Goal: Check status: Check status

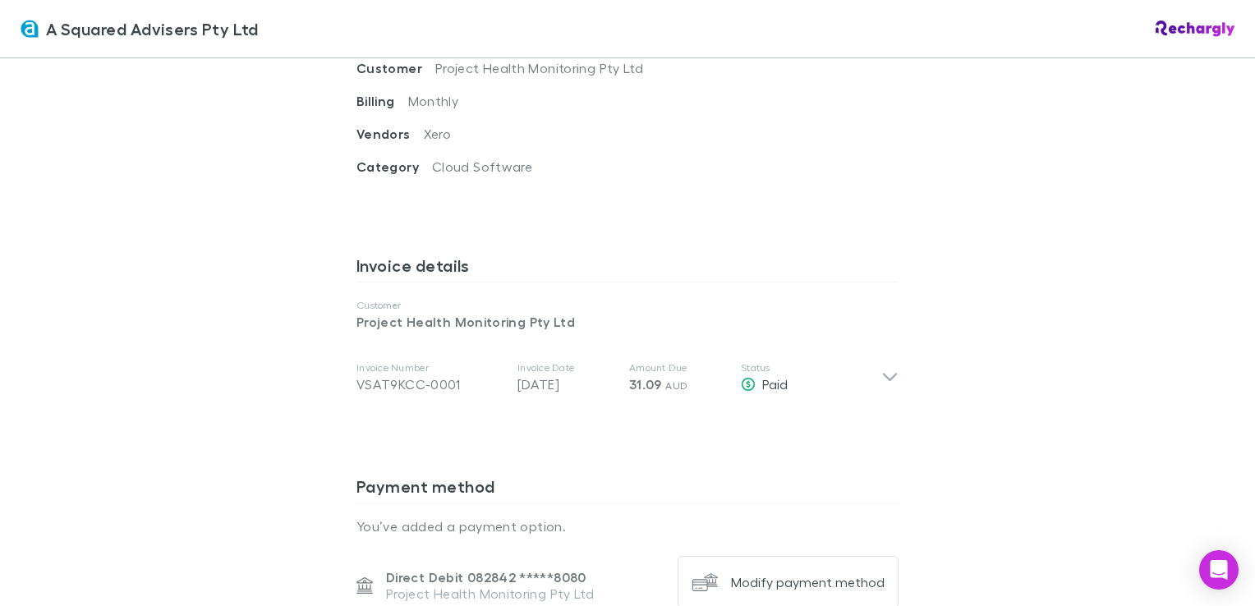
scroll to position [739, 0]
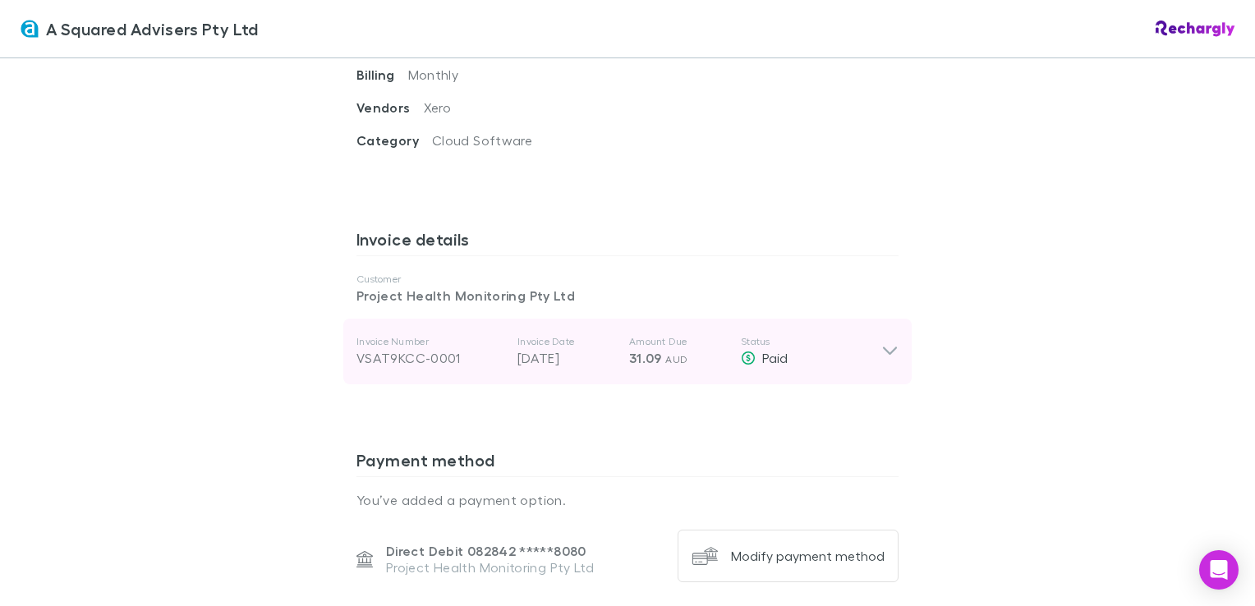
click at [884, 342] on icon at bounding box center [889, 352] width 17 height 20
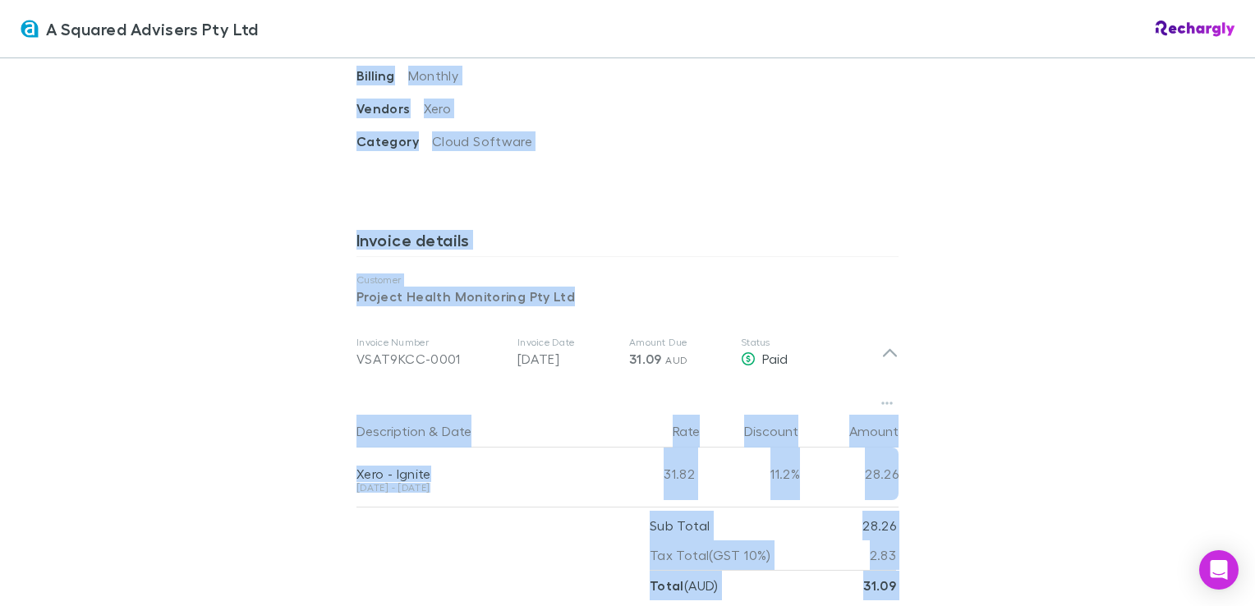
scroll to position [653, 0]
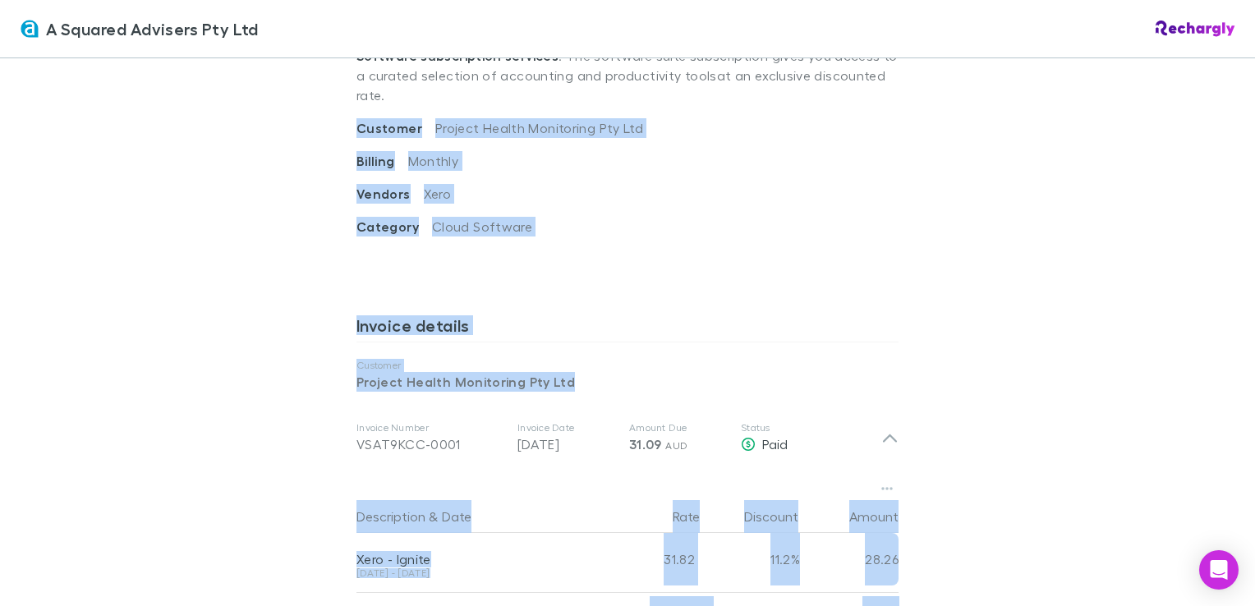
drag, startPoint x: 921, startPoint y: 333, endPoint x: 351, endPoint y: 122, distance: 608.4
click at [351, 122] on div "A Squared Advisers Pty Ltd A Squared Advisers Pty Ltd Software subscriptions ag…" at bounding box center [627, 303] width 1255 height 606
drag, startPoint x: 351, startPoint y: 122, endPoint x: 605, endPoint y: 147, distance: 255.8
copy div "Customer Project Health Monitoring Pty Ltd Billing Monthly Vendors Xero Categor…"
click at [939, 287] on div "A Squared Advisers Pty Ltd A Squared Advisers Pty Ltd Software subscriptions ag…" at bounding box center [627, 303] width 1255 height 606
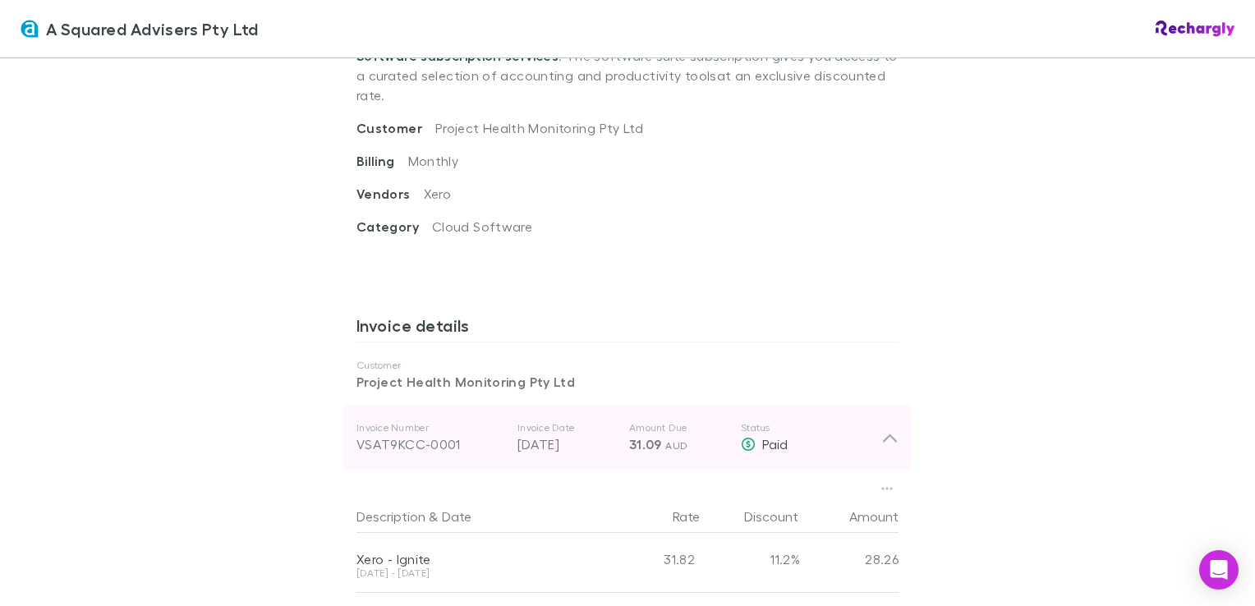
click at [374, 434] on div "VSAT9KCC-0001" at bounding box center [430, 444] width 148 height 20
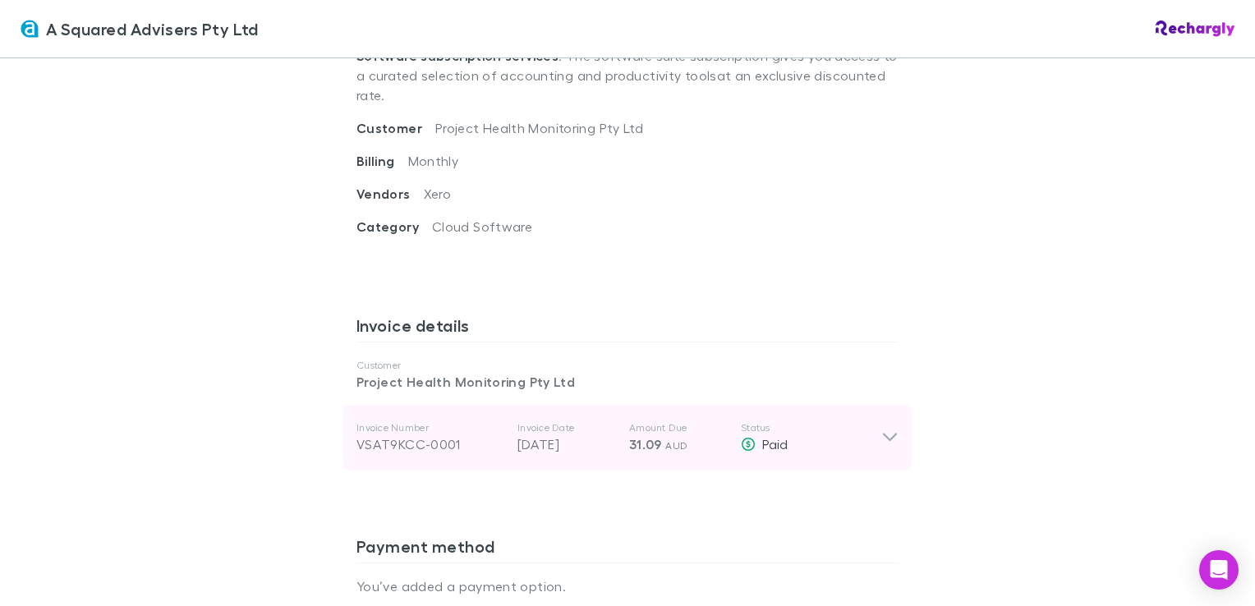
click at [374, 434] on div "VSAT9KCC-0001" at bounding box center [430, 444] width 148 height 20
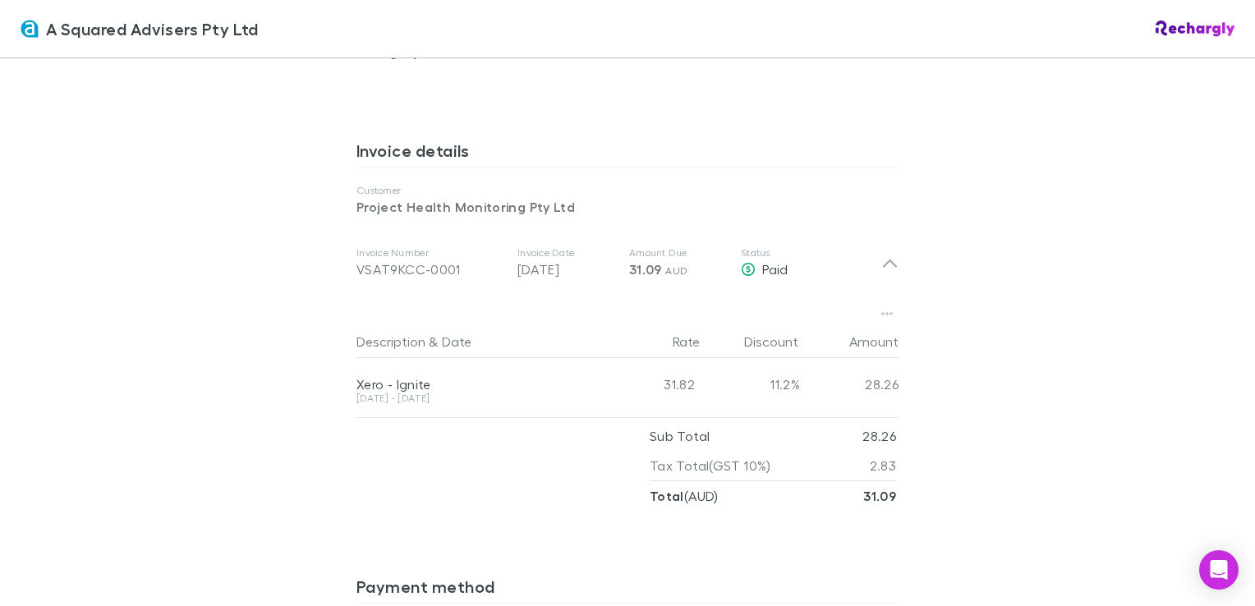
scroll to position [817, 0]
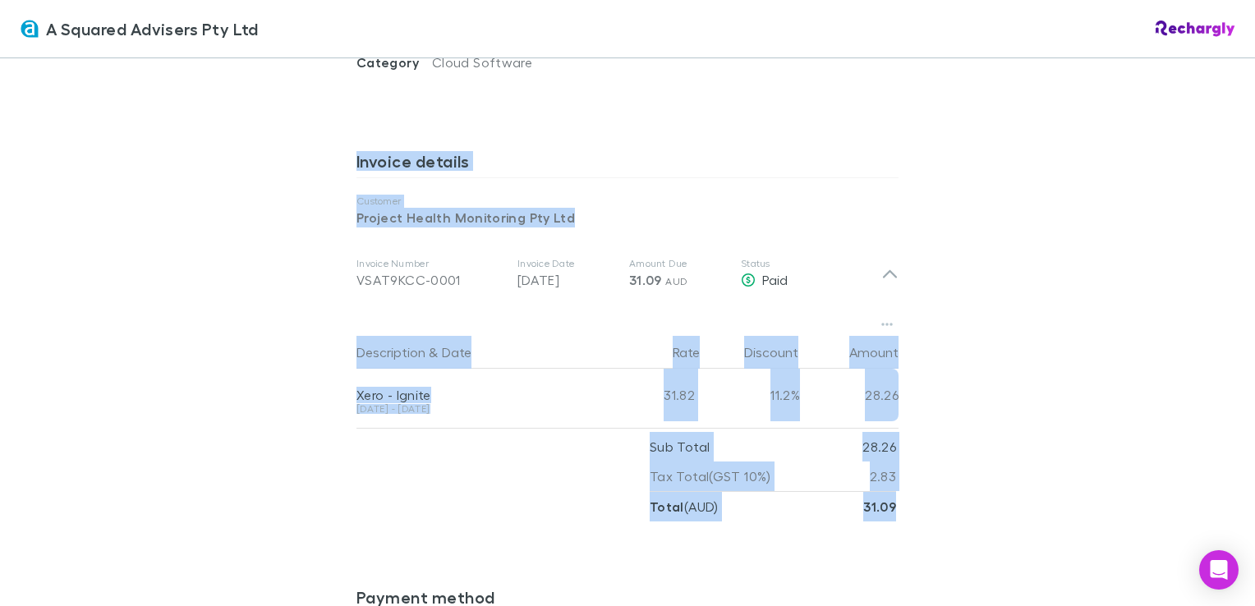
drag, startPoint x: 345, startPoint y: 136, endPoint x: 1009, endPoint y: 475, distance: 745.4
click at [1009, 475] on div "A Squared Advisers Pty Ltd A Squared Advisers Pty Ltd Software subscriptions ag…" at bounding box center [627, 303] width 1255 height 606
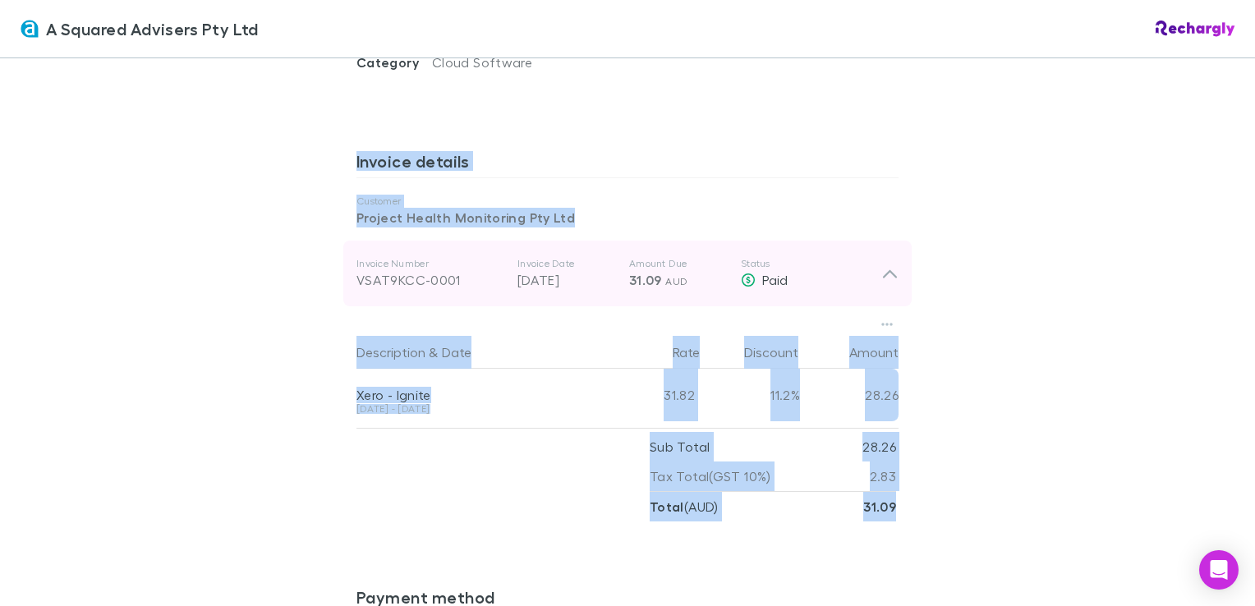
click at [506, 254] on div "Invoice Number VSAT9KCC-0001 Invoice Date [DATE] Amount Due 31.09 AUD Status Pa…" at bounding box center [618, 273] width 525 height 59
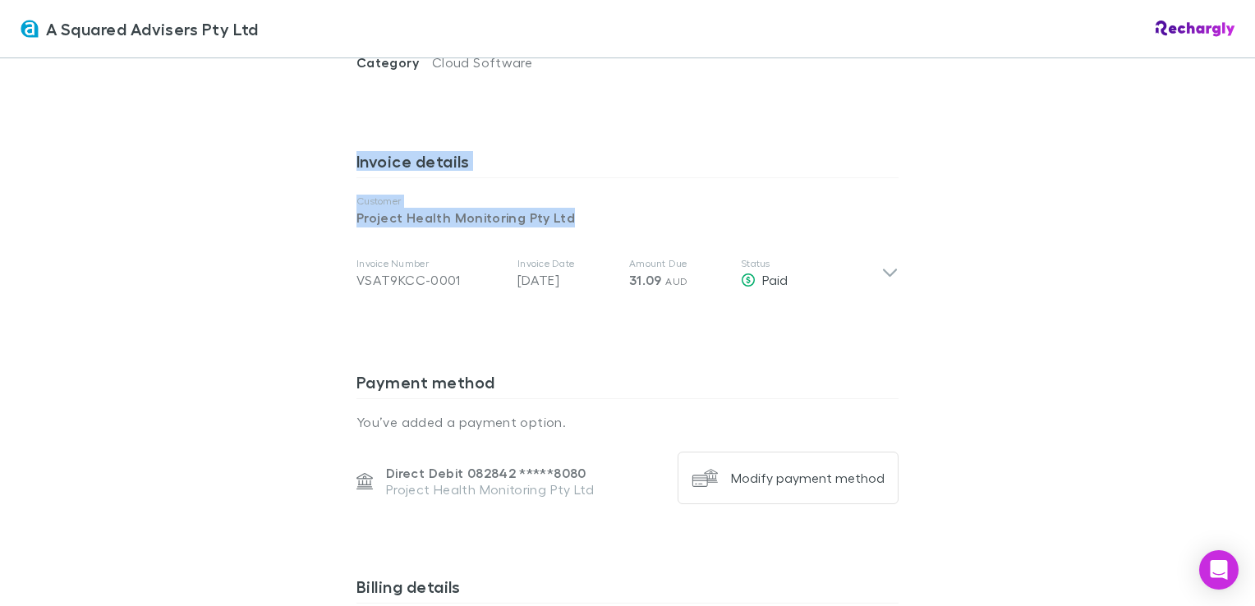
click at [587, 315] on div "Invoice details Customer Project Health Monitoring Pty Ltd Invoice Number VSAT9…" at bounding box center [627, 248] width 542 height 221
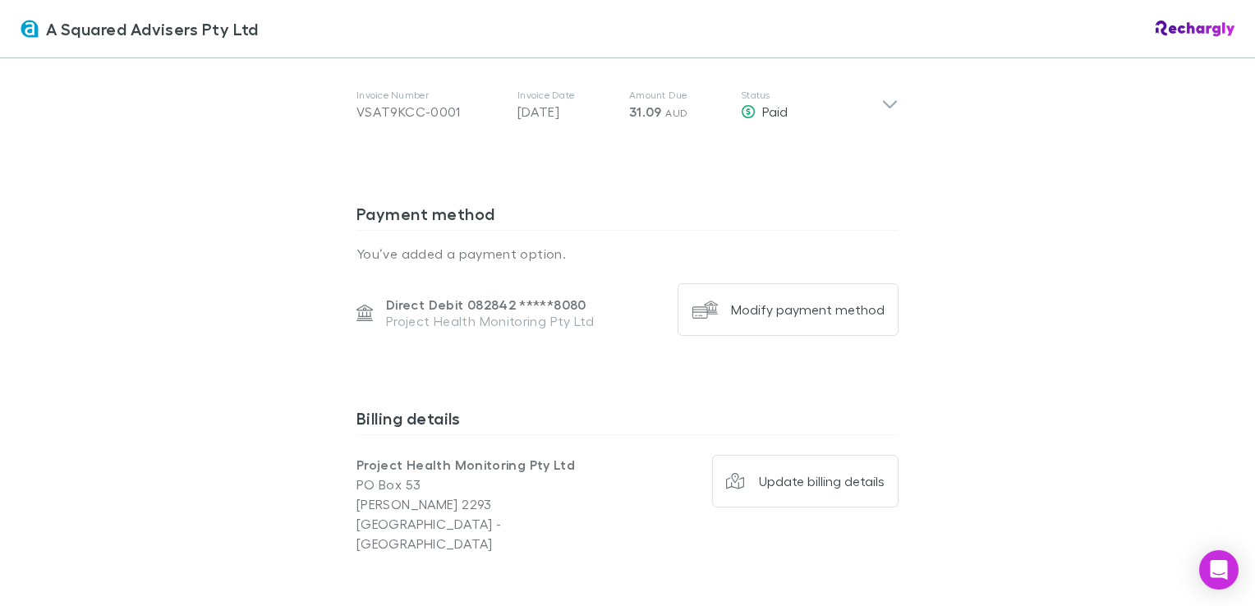
scroll to position [903, 0]
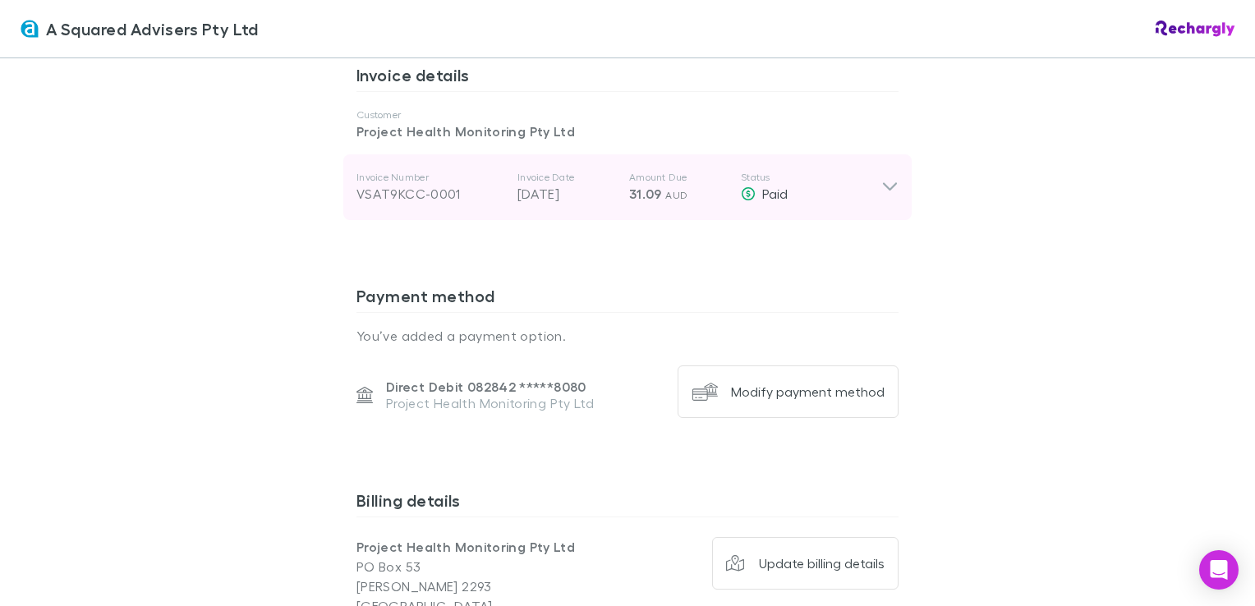
click at [881, 177] on icon at bounding box center [889, 187] width 17 height 20
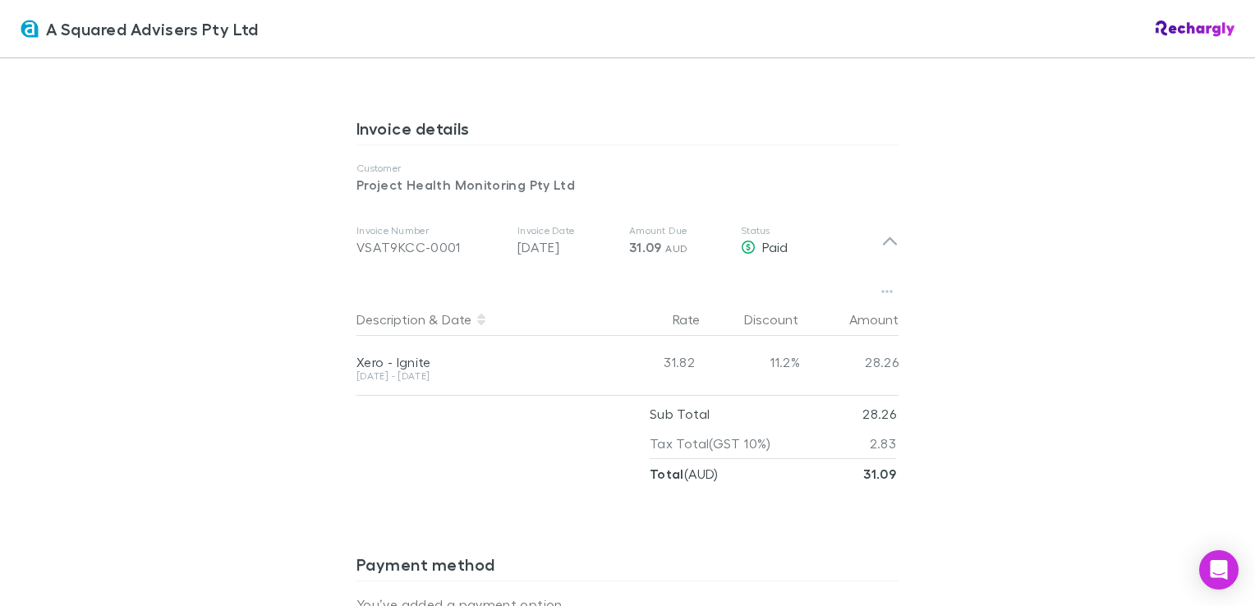
scroll to position [821, 0]
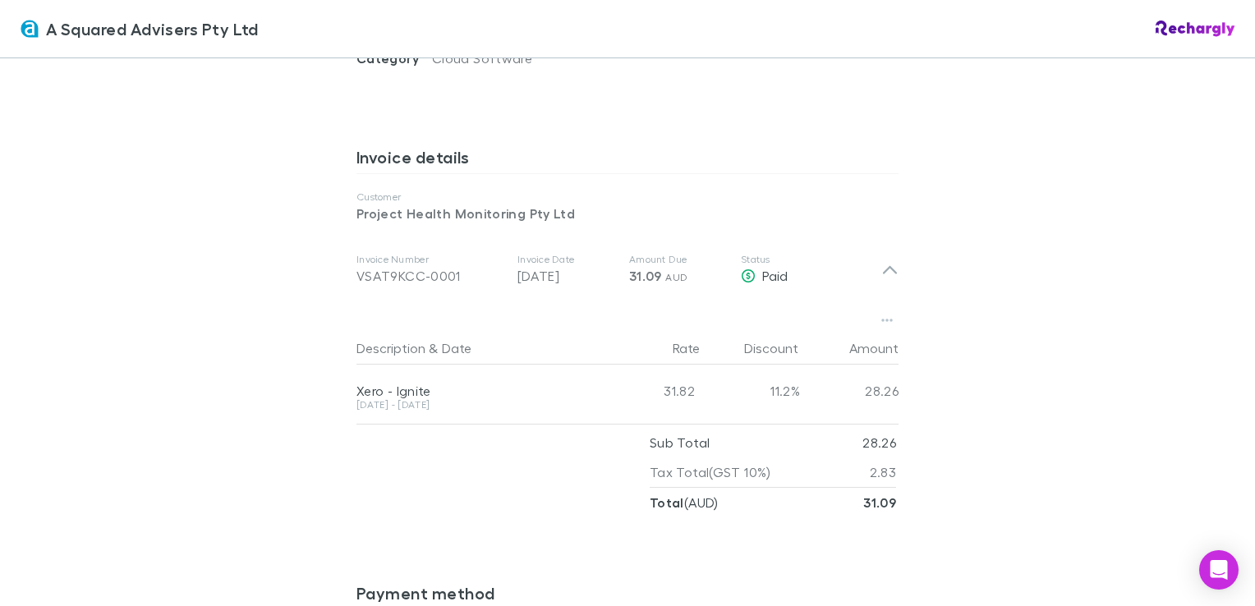
click at [340, 111] on div "A Squared Advisers Pty Ltd Software subscriptions agreement A Squared Advisers …" at bounding box center [627, 269] width 575 height 2064
drag, startPoint x: 471, startPoint y: 454, endPoint x: 507, endPoint y: 438, distance: 39.7
click at [471, 453] on div at bounding box center [502, 472] width 293 height 89
